Goal: Information Seeking & Learning: Learn about a topic

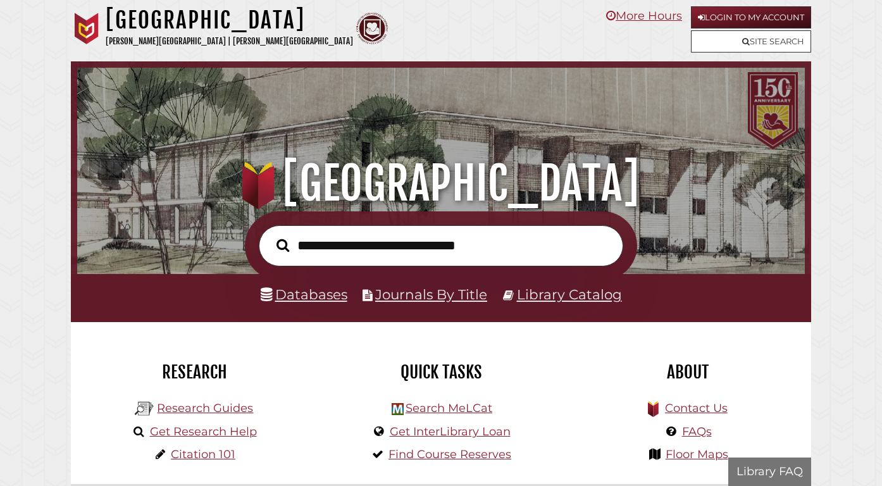
scroll to position [240, 721]
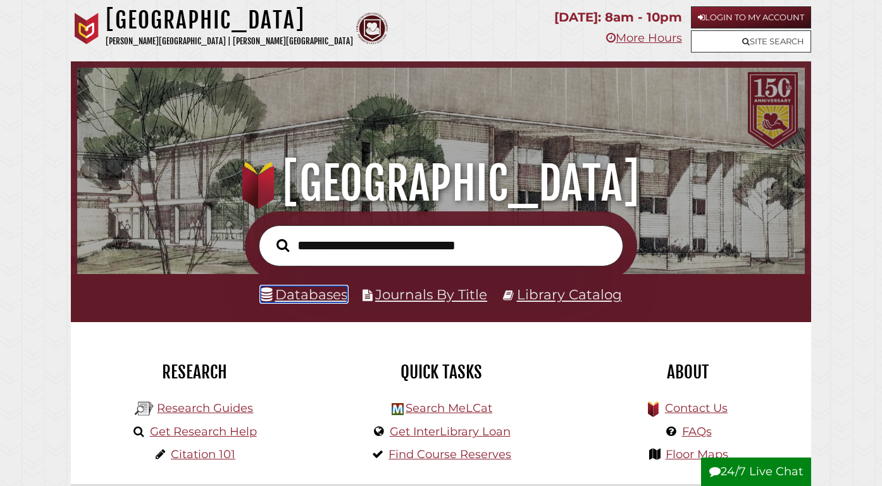
click at [298, 296] on link "Databases" at bounding box center [304, 294] width 87 height 16
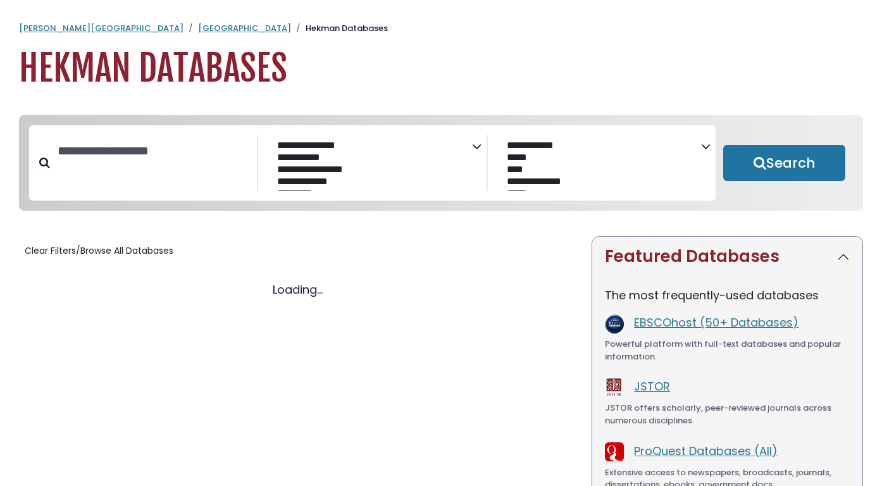
select select "Database Subject Filter"
select select "Database Vendors Filter"
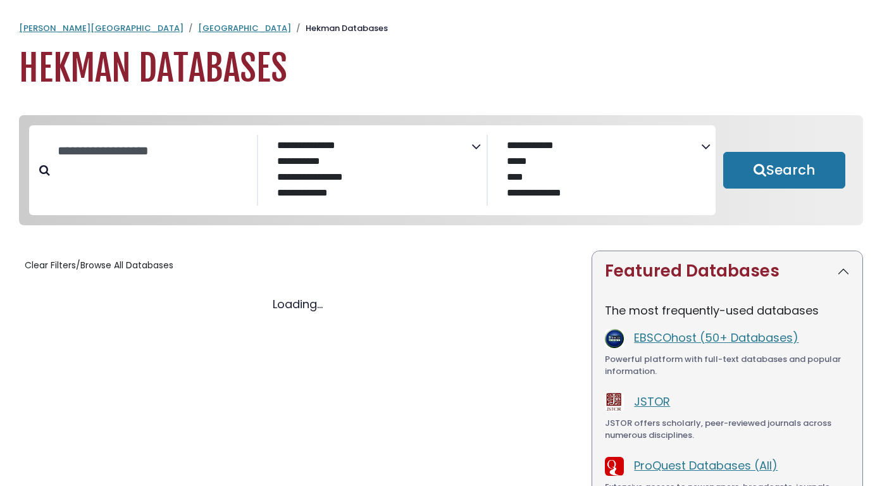
select select "Database Subject Filter"
select select "Database Vendors Filter"
select select "Database Subject Filter"
select select "Database Vendors Filter"
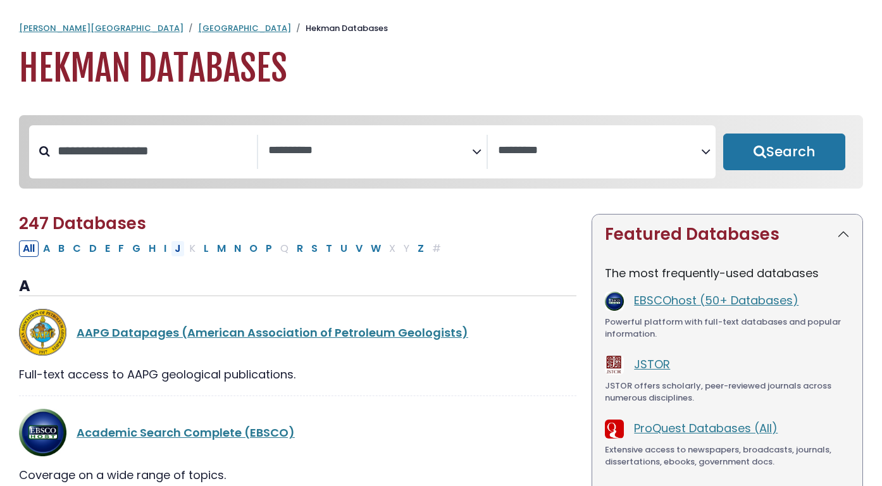
click at [176, 253] on button "J" at bounding box center [178, 248] width 14 height 16
select select "Database Subject Filter"
select select "Database Vendors Filter"
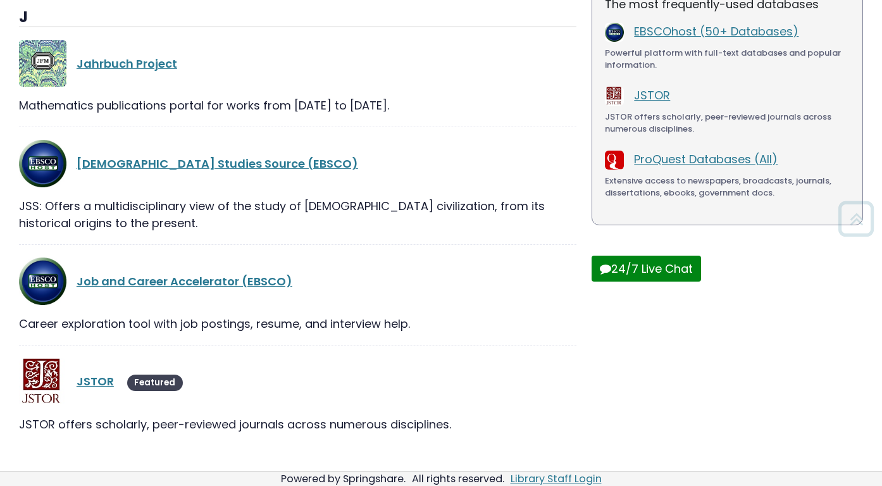
scroll to position [291, 0]
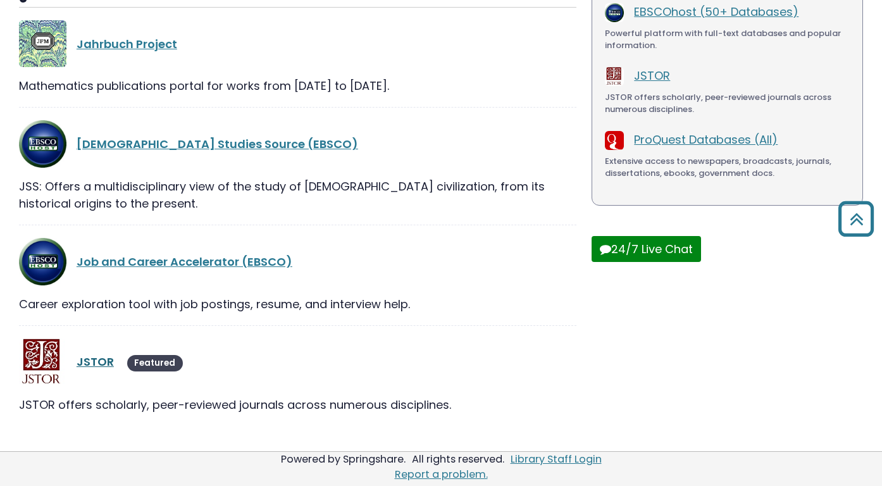
click at [87, 362] on link "JSTOR" at bounding box center [95, 362] width 37 height 16
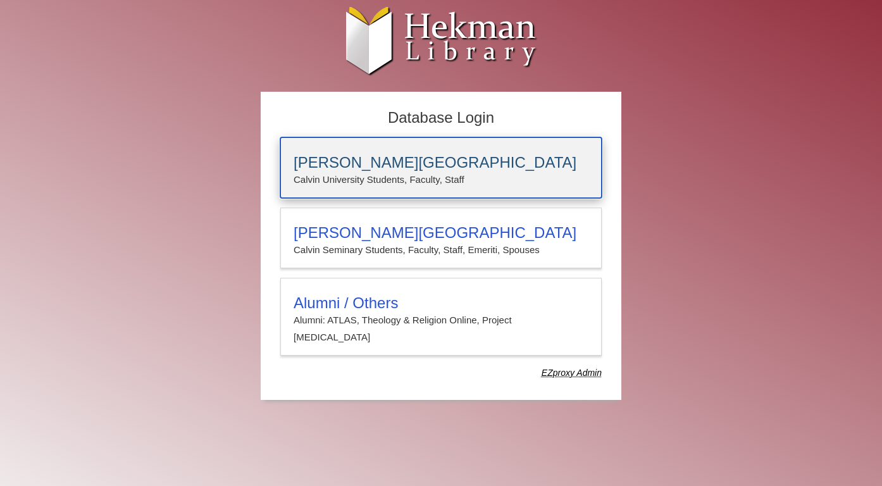
click at [414, 175] on p "Calvin University Students, Faculty, Staff" at bounding box center [440, 179] width 295 height 16
